Goal: Task Accomplishment & Management: Use online tool/utility

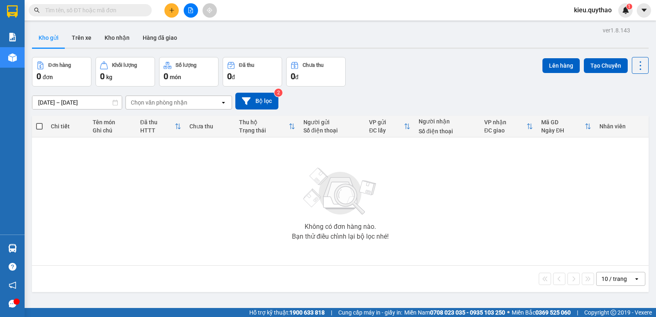
click at [80, 10] on input "text" at bounding box center [93, 10] width 97 height 9
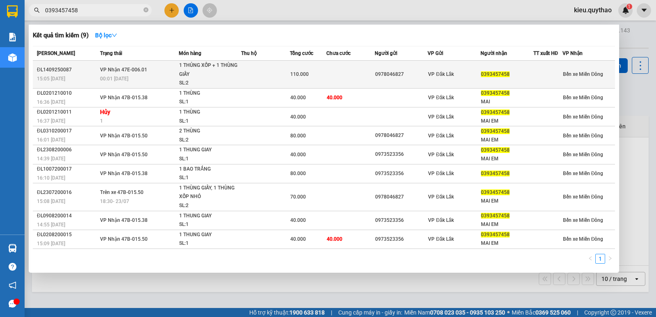
type input "0393457458"
click at [158, 78] on div "00:01 [DATE]" at bounding box center [139, 78] width 78 height 9
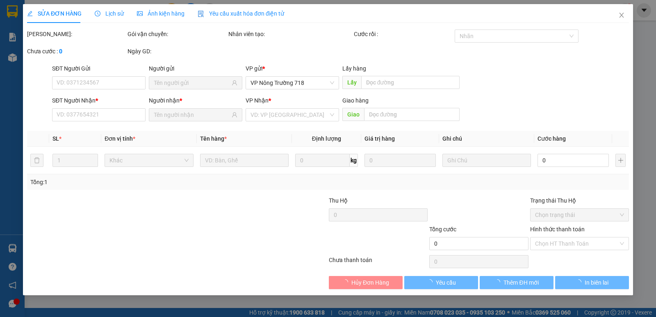
type input "0978046827"
type input "0393457458"
type input "110.000"
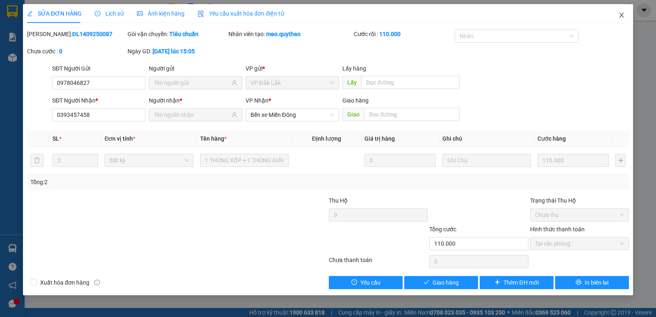
click at [623, 16] on icon "close" at bounding box center [621, 15] width 7 height 7
